Goal: Find contact information: Find contact information

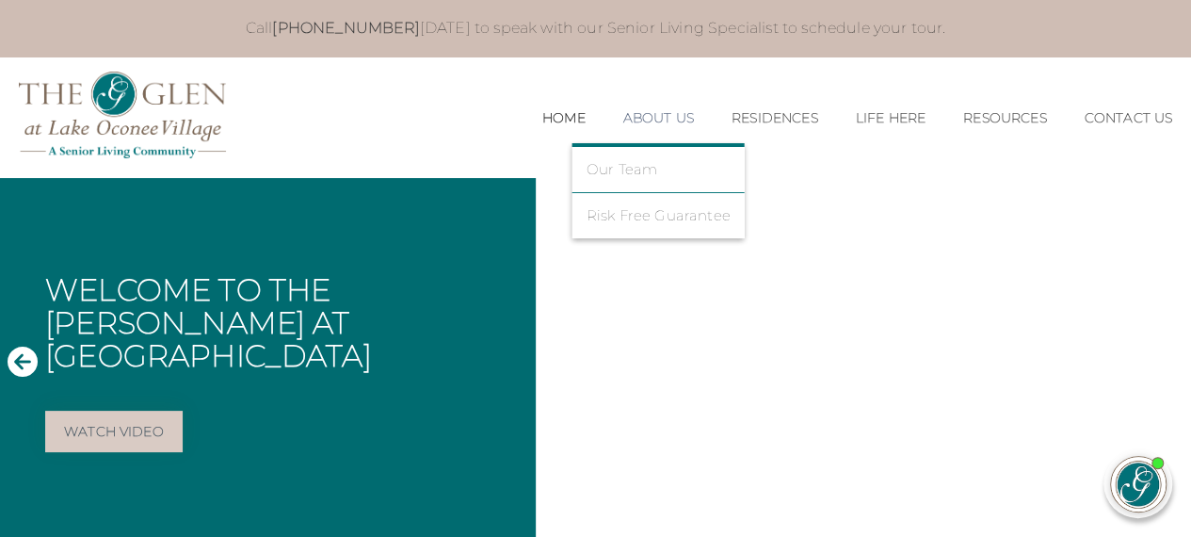
click at [630, 124] on link "About Us" at bounding box center [658, 118] width 71 height 16
click at [617, 167] on link "Our Team" at bounding box center [659, 169] width 144 height 17
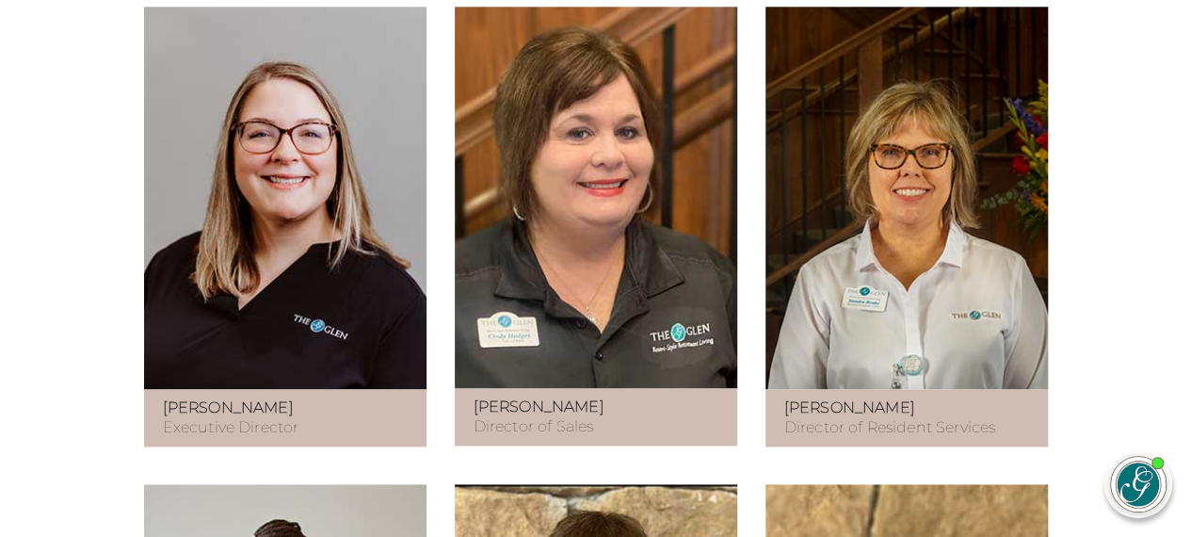
scroll to position [1131, 0]
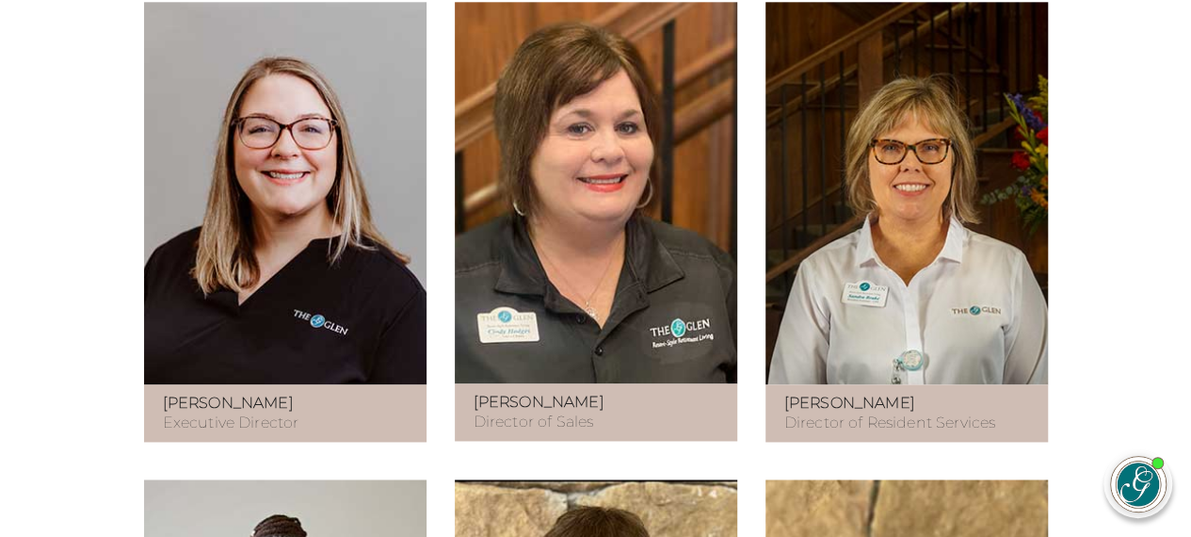
drag, startPoint x: 1203, startPoint y: 72, endPoint x: 1201, endPoint y: 227, distance: 154.4
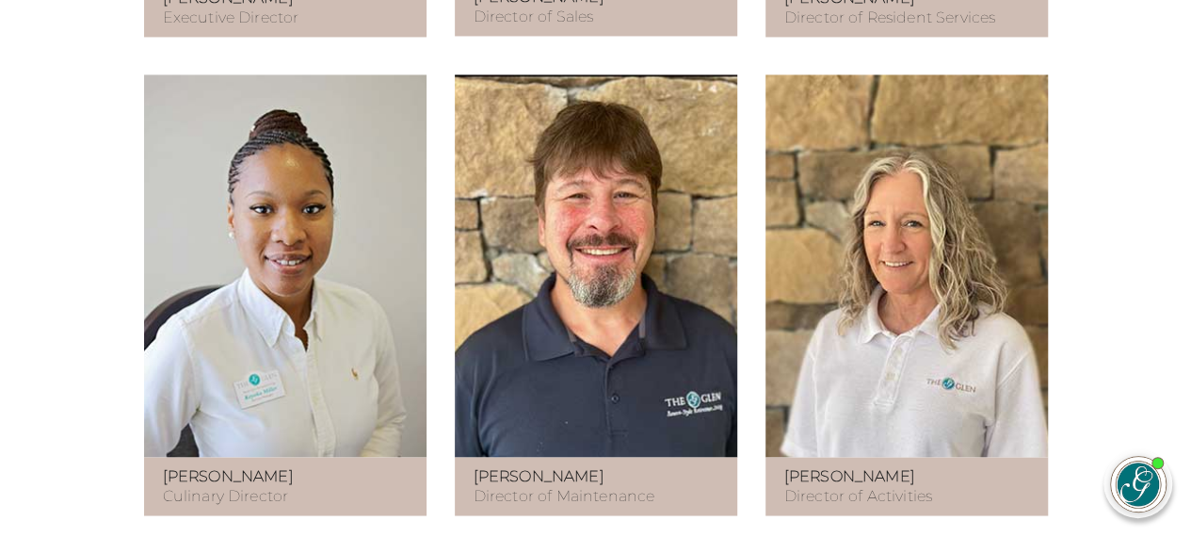
scroll to position [1546, 0]
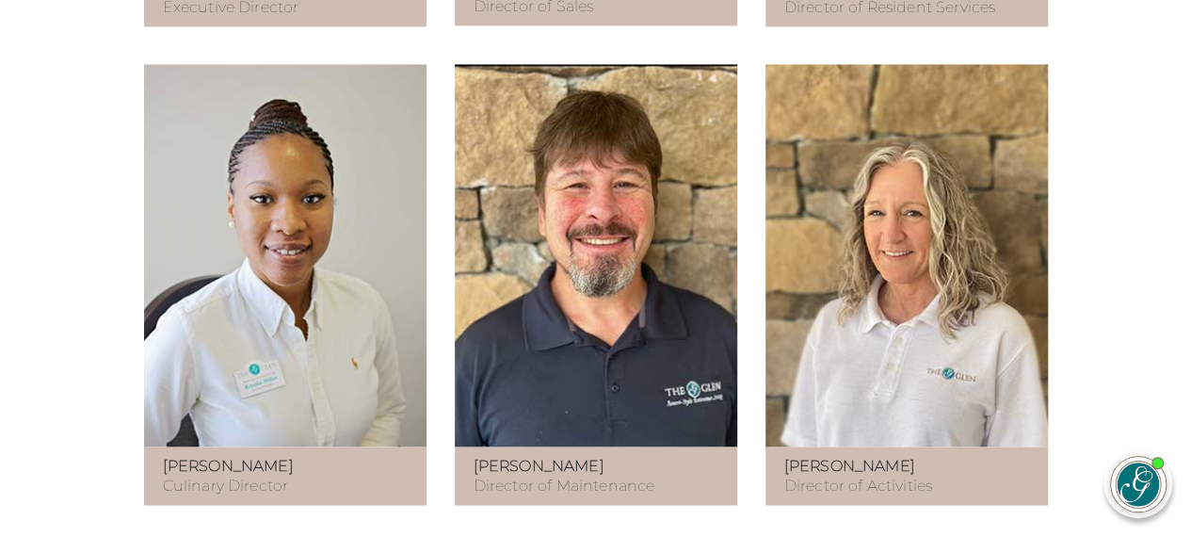
click at [816, 495] on p "Teresa Wellman Director of Activities" at bounding box center [906, 476] width 245 height 40
click at [820, 474] on strong "Teresa Wellman" at bounding box center [849, 465] width 131 height 18
click at [885, 394] on figure at bounding box center [906, 255] width 282 height 382
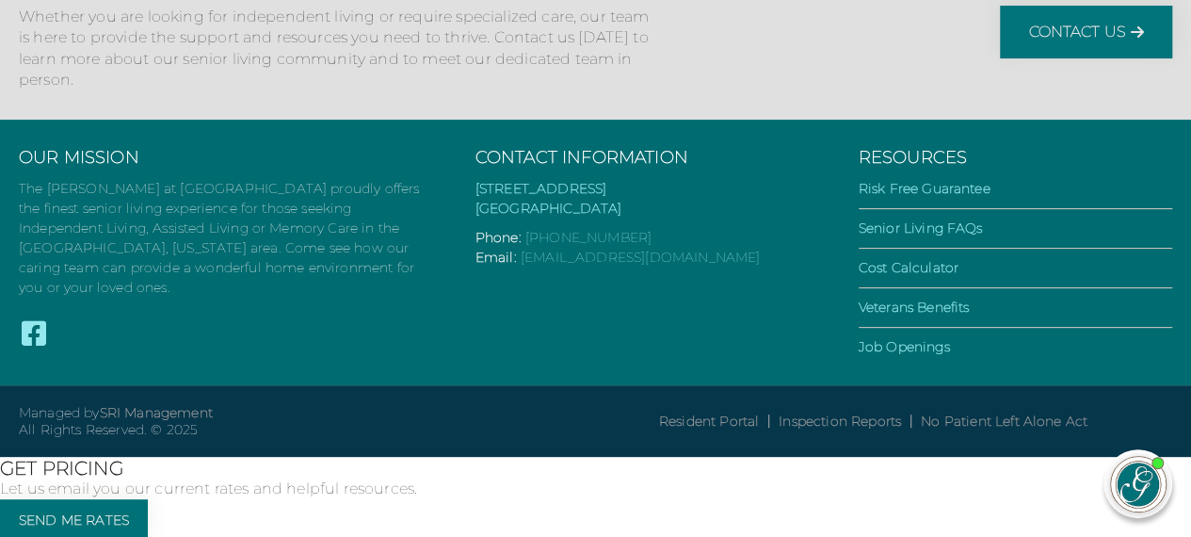
scroll to position [3759, 0]
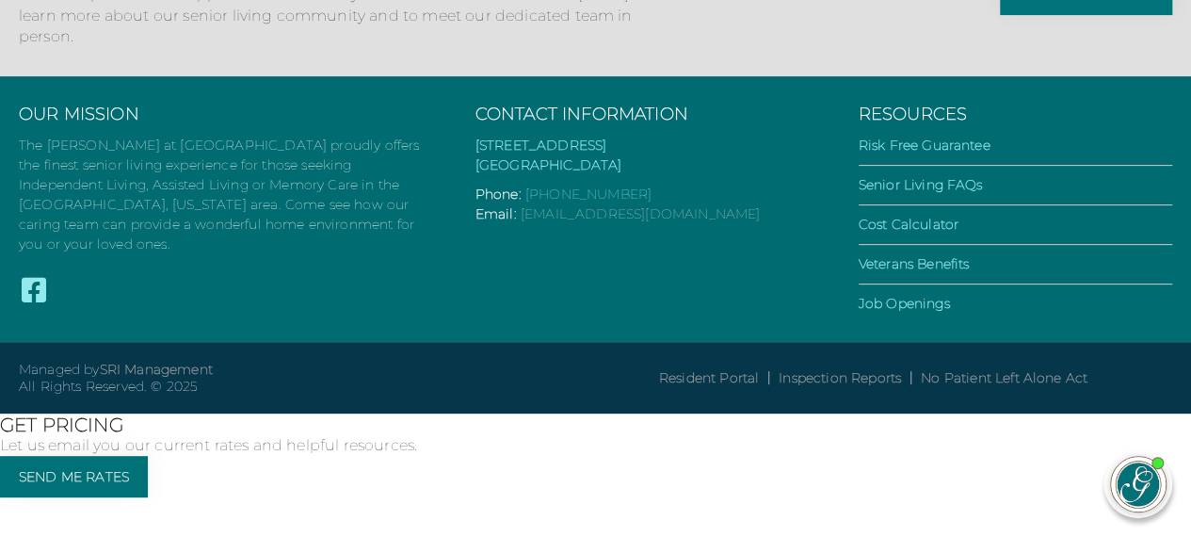
click at [661, 222] on link "[EMAIL_ADDRESS][DOMAIN_NAME]" at bounding box center [640, 213] width 239 height 17
click at [634, 222] on link "[EMAIL_ADDRESS][DOMAIN_NAME]" at bounding box center [640, 213] width 239 height 17
click at [621, 222] on link "[EMAIL_ADDRESS][DOMAIN_NAME]" at bounding box center [640, 213] width 239 height 17
click at [684, 222] on link "[EMAIL_ADDRESS][DOMAIN_NAME]" at bounding box center [640, 213] width 239 height 17
drag, startPoint x: 734, startPoint y: 334, endPoint x: 519, endPoint y: 341, distance: 215.7
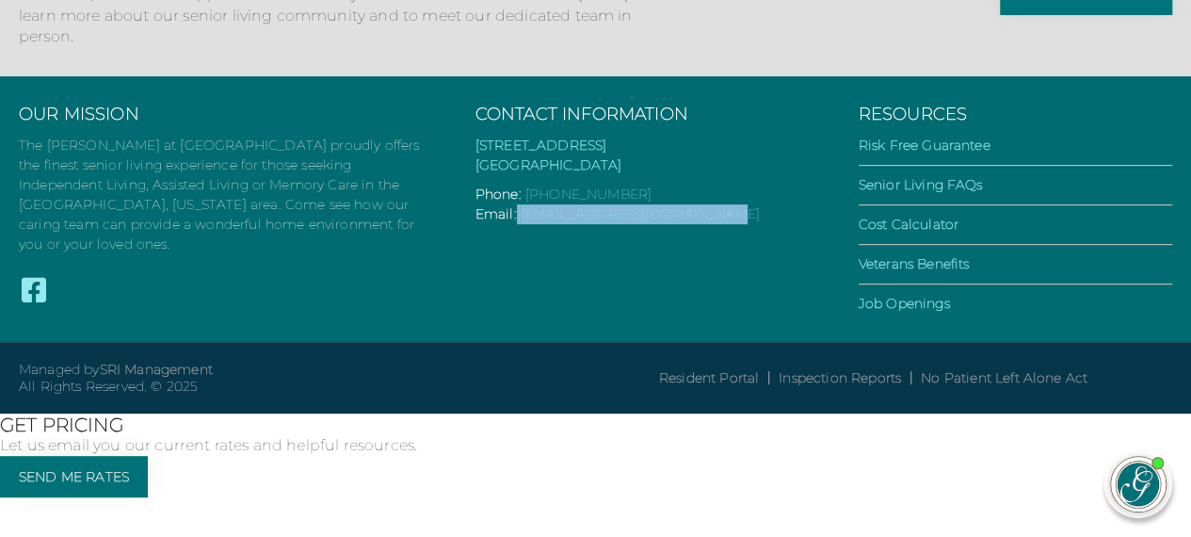
click at [519, 224] on p "Email: life@theglenlakeoconee.com" at bounding box center [648, 214] width 346 height 20
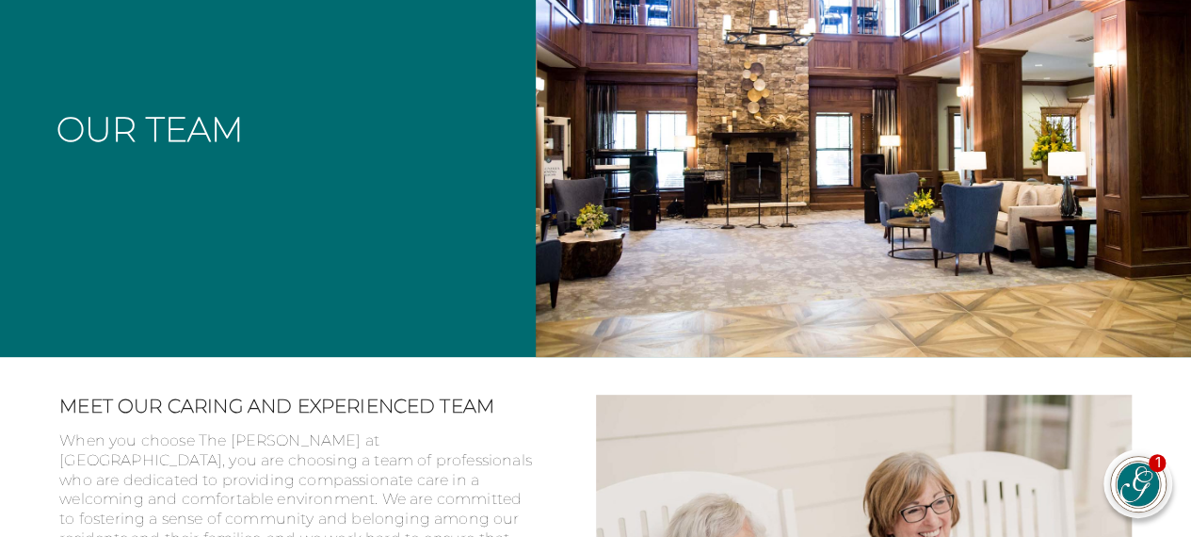
scroll to position [0, 0]
